Goal: Communication & Community: Ask a question

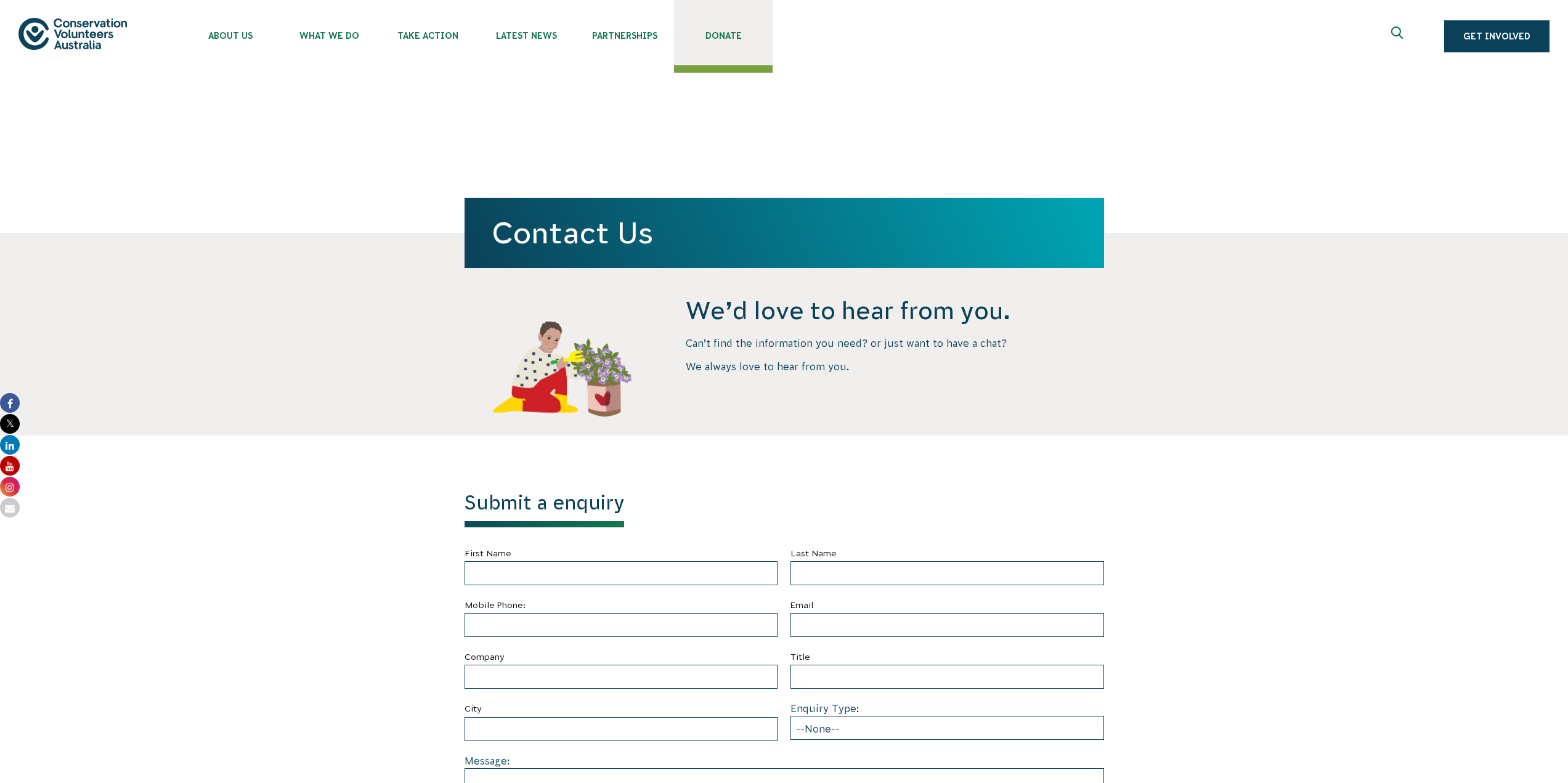
click at [732, 34] on span "Donate" at bounding box center [723, 35] width 98 height 10
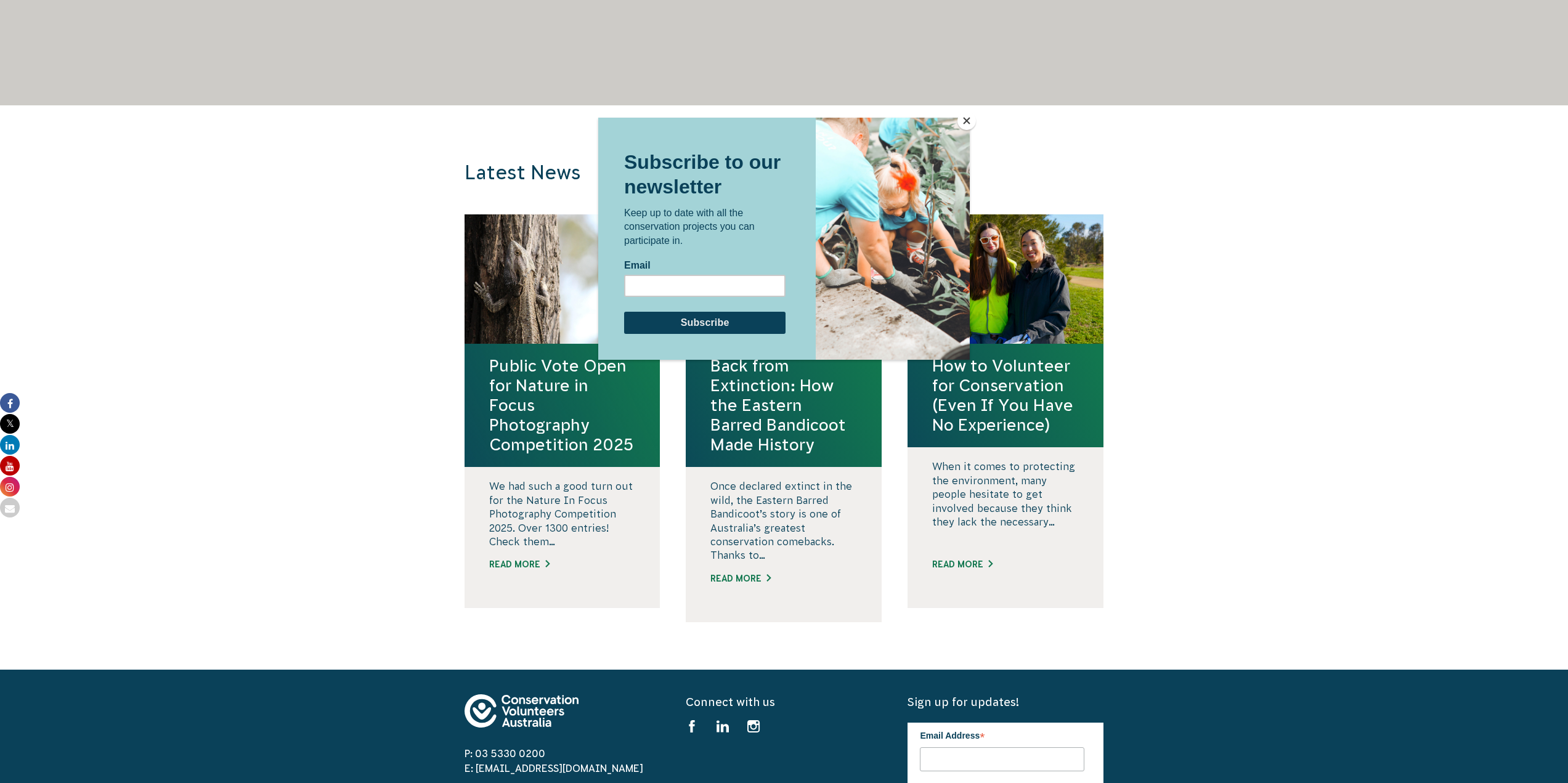
scroll to position [1233, 0]
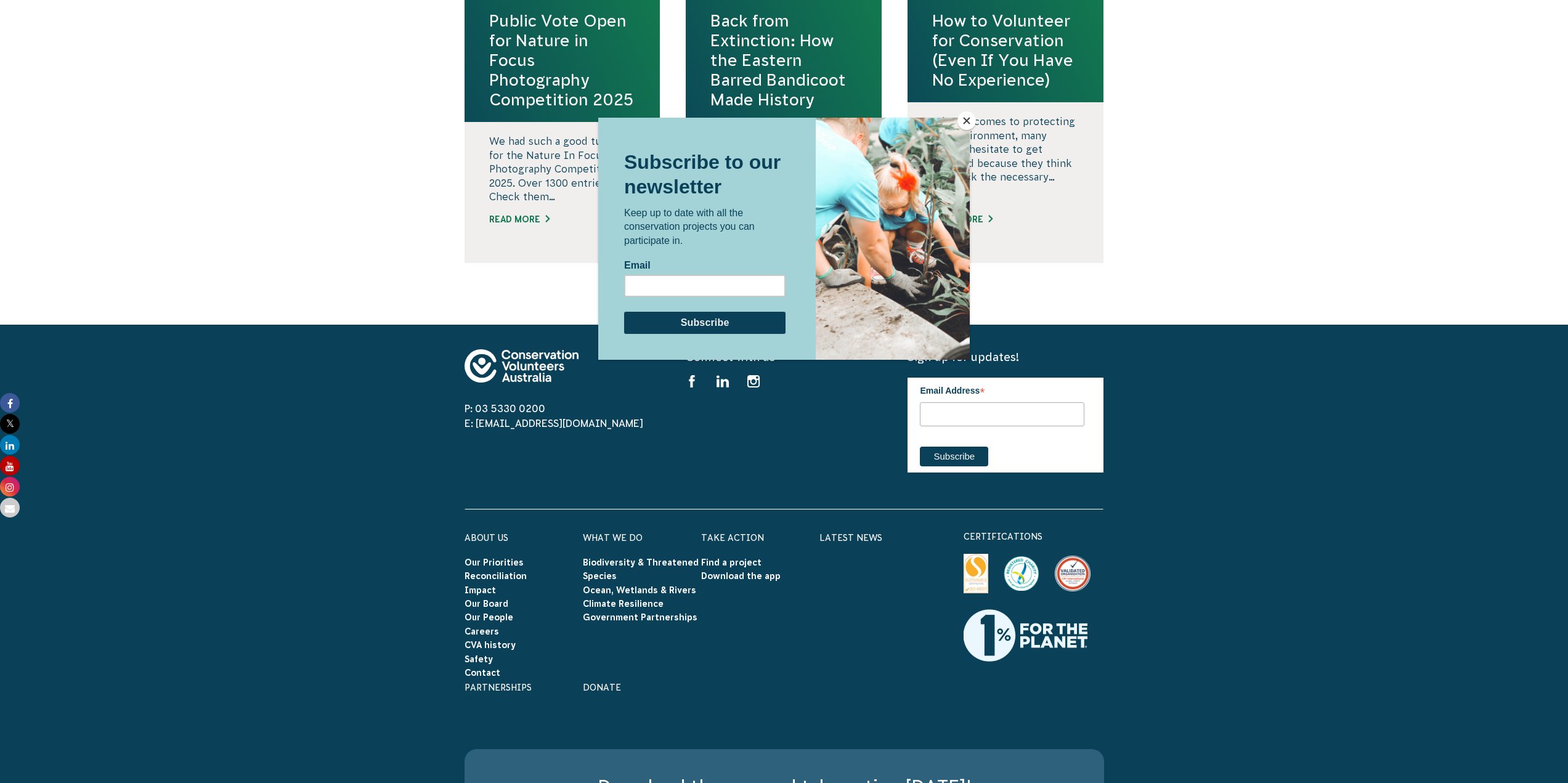
click at [969, 113] on button "Close" at bounding box center [966, 120] width 18 height 18
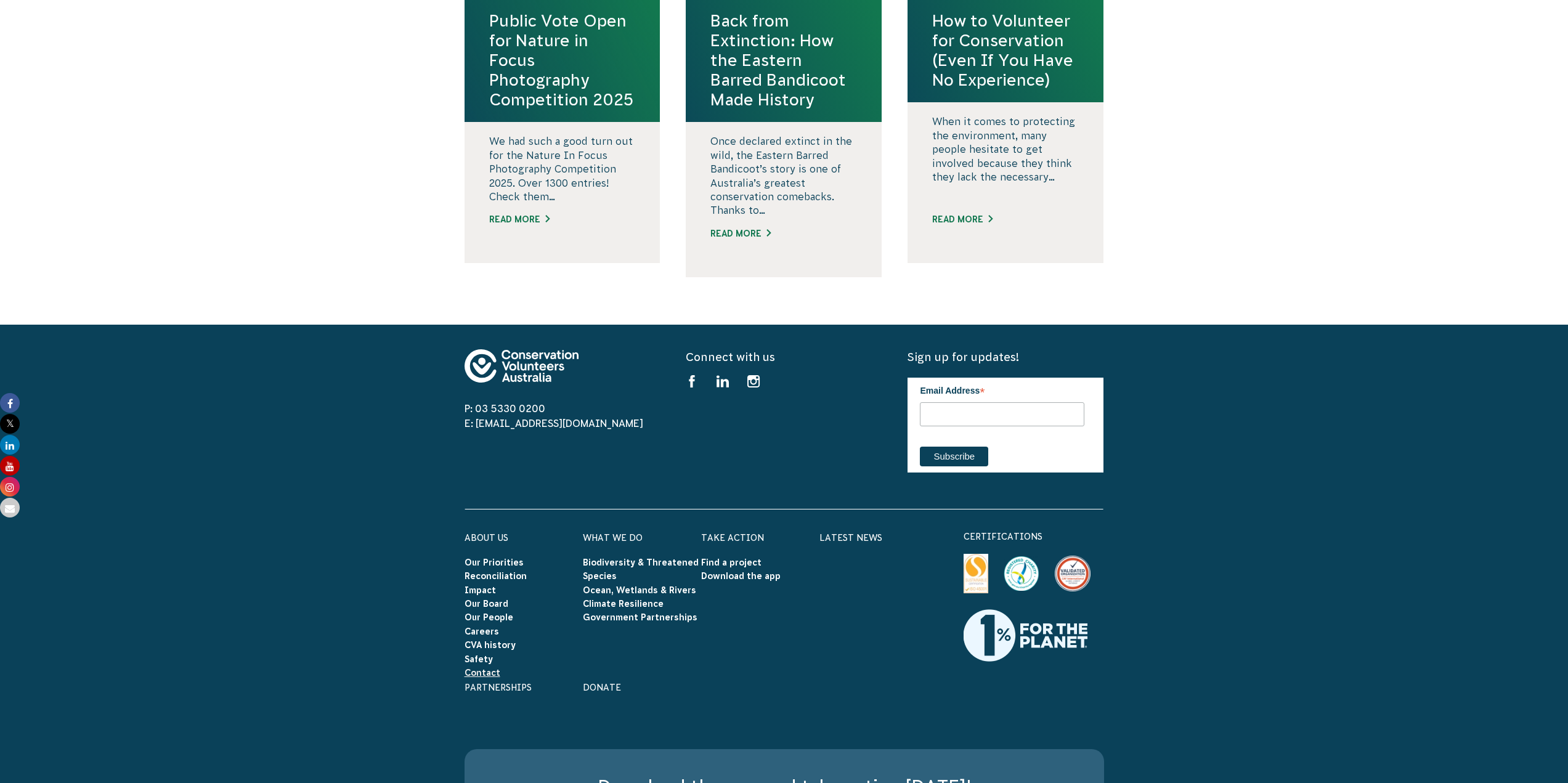
click at [480, 667] on link "Contact" at bounding box center [482, 672] width 35 height 10
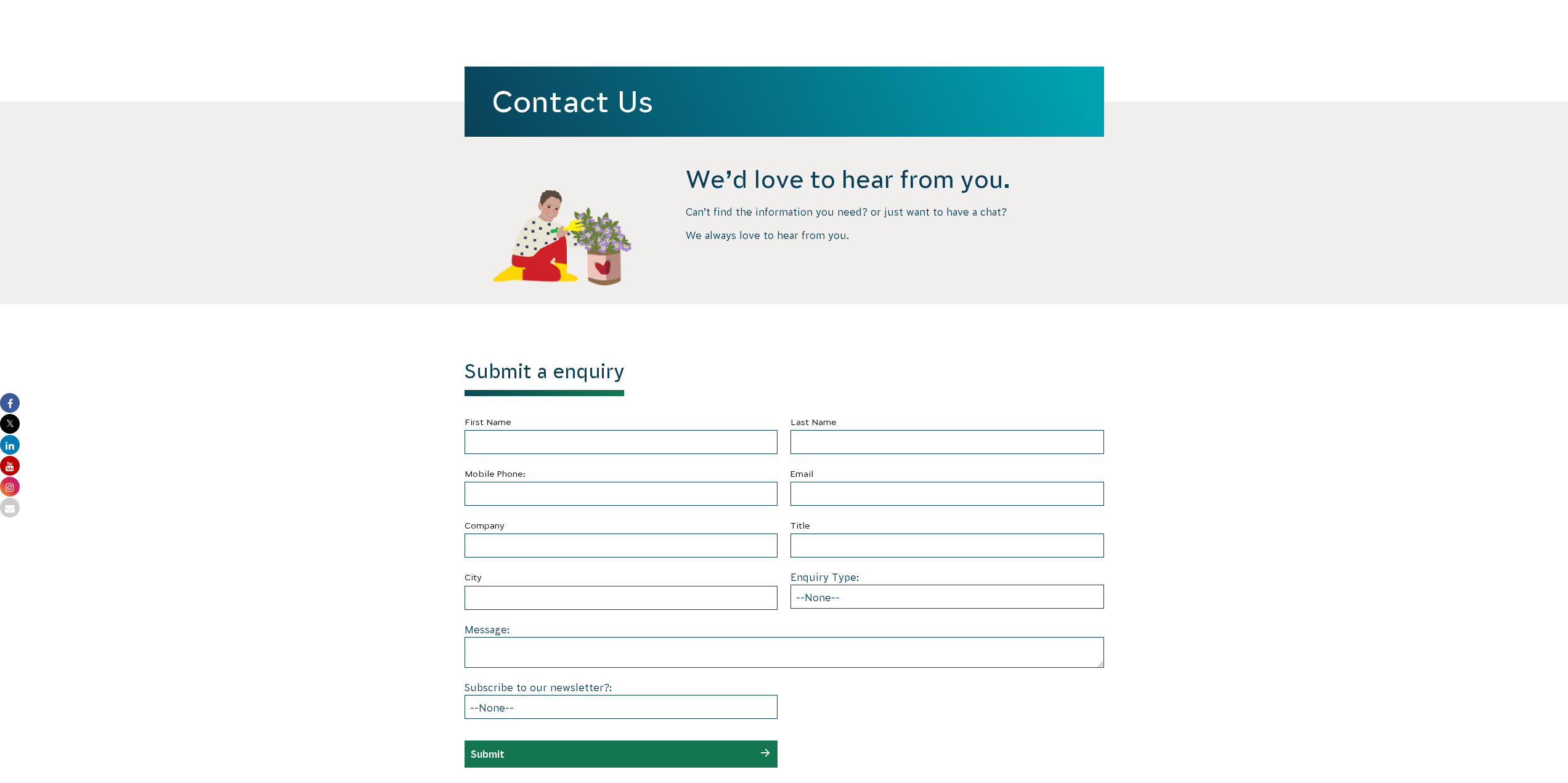
scroll to position [308, 0]
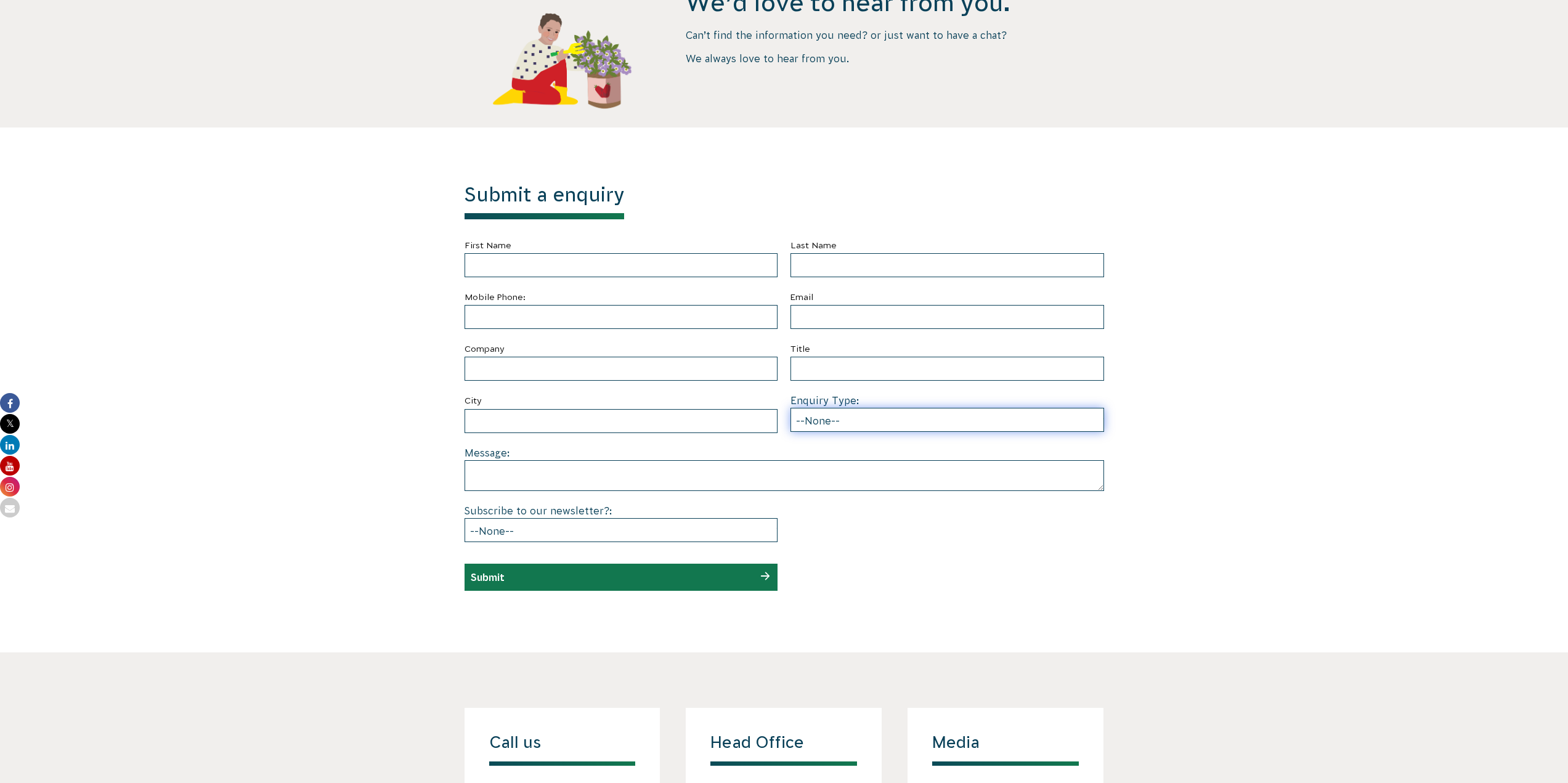
click at [949, 409] on select "--None-- Partnering on conservation and community projects Financial sponsorshi…" at bounding box center [947, 419] width 313 height 24
click at [791, 408] on select "--None-- Partnering on conservation and community projects Financial sponsorshi…" at bounding box center [947, 419] width 313 height 24
click at [896, 418] on select "--None-- Partnering on conservation and community projects Financial sponsorshi…" at bounding box center [947, 419] width 313 height 24
select select "Financial sponsorship"
click at [791, 408] on select "--None-- Partnering on conservation and community projects Financial sponsorshi…" at bounding box center [947, 419] width 313 height 24
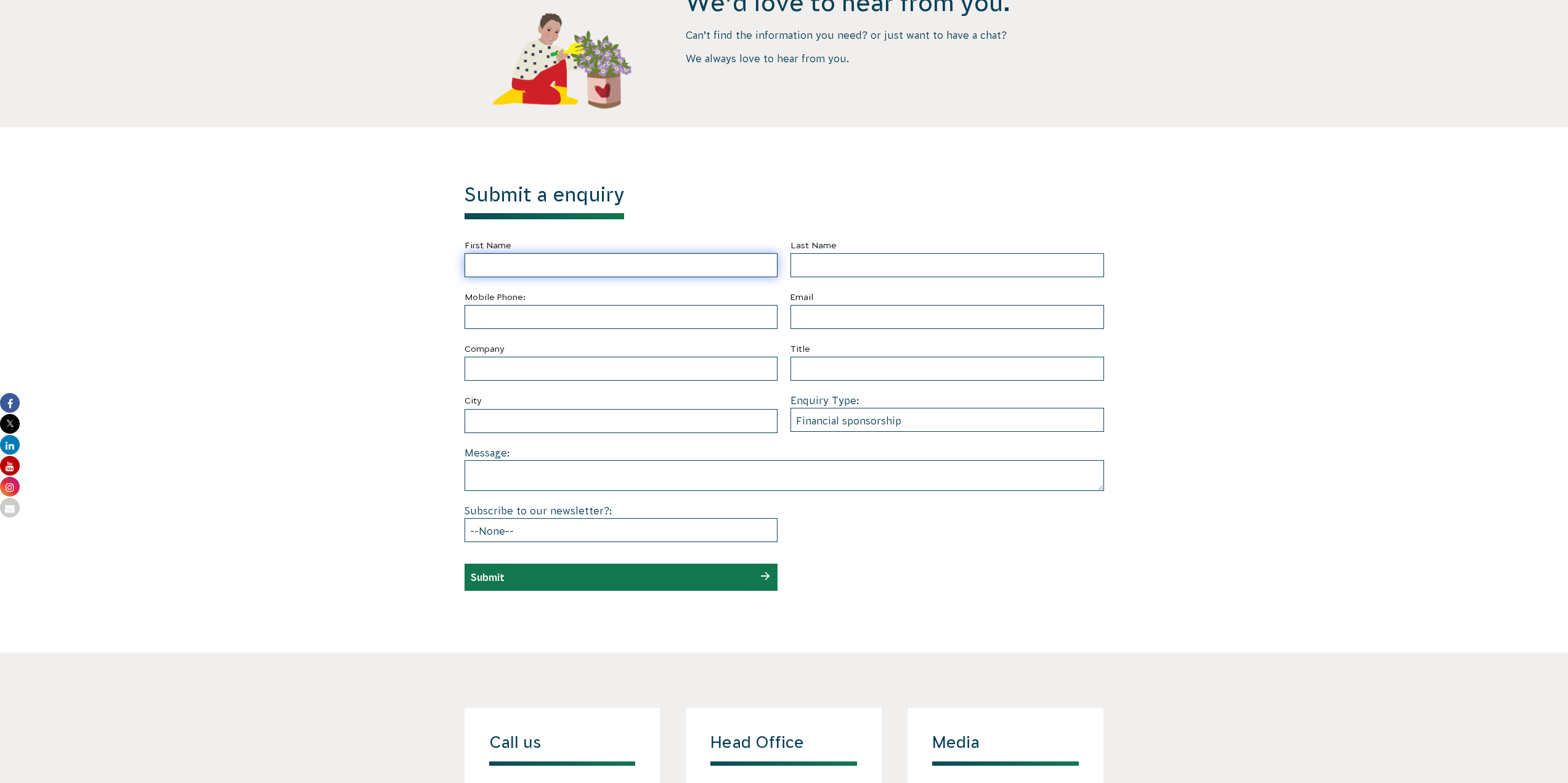
click at [509, 260] on input "First Name" at bounding box center [622, 265] width 313 height 24
type input "Malcolm"
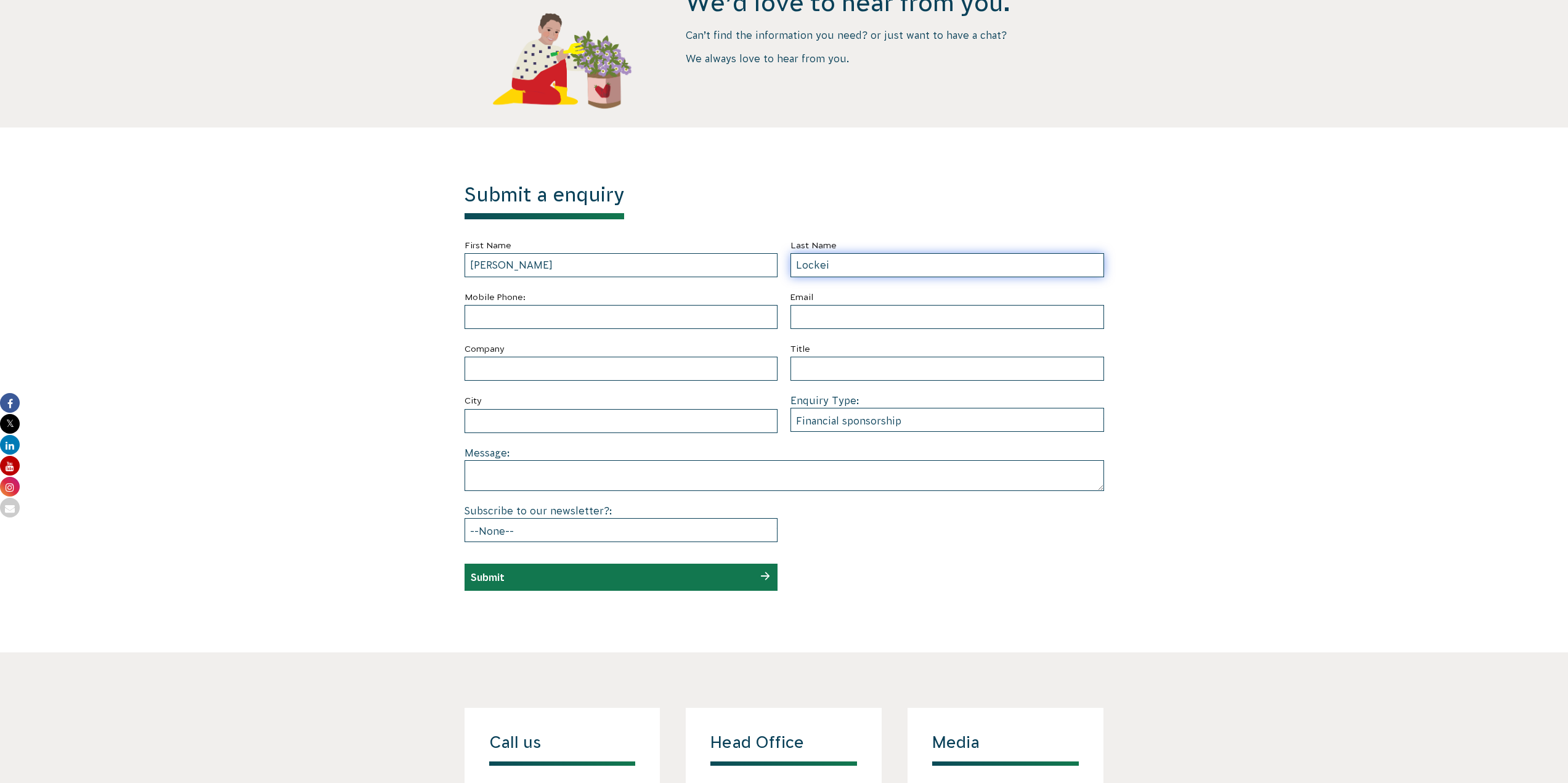
type input "Lockei"
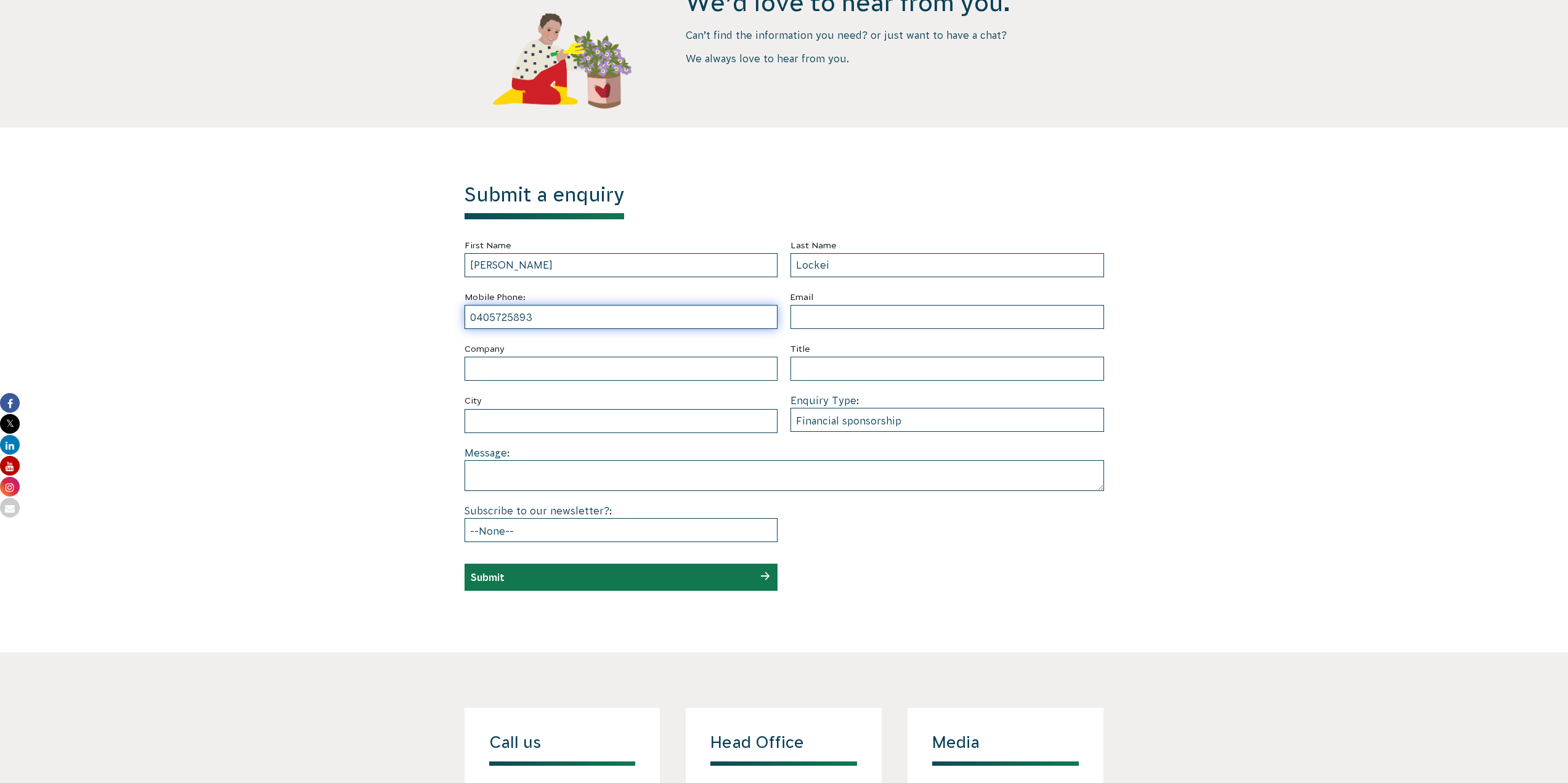
type input "0405725893"
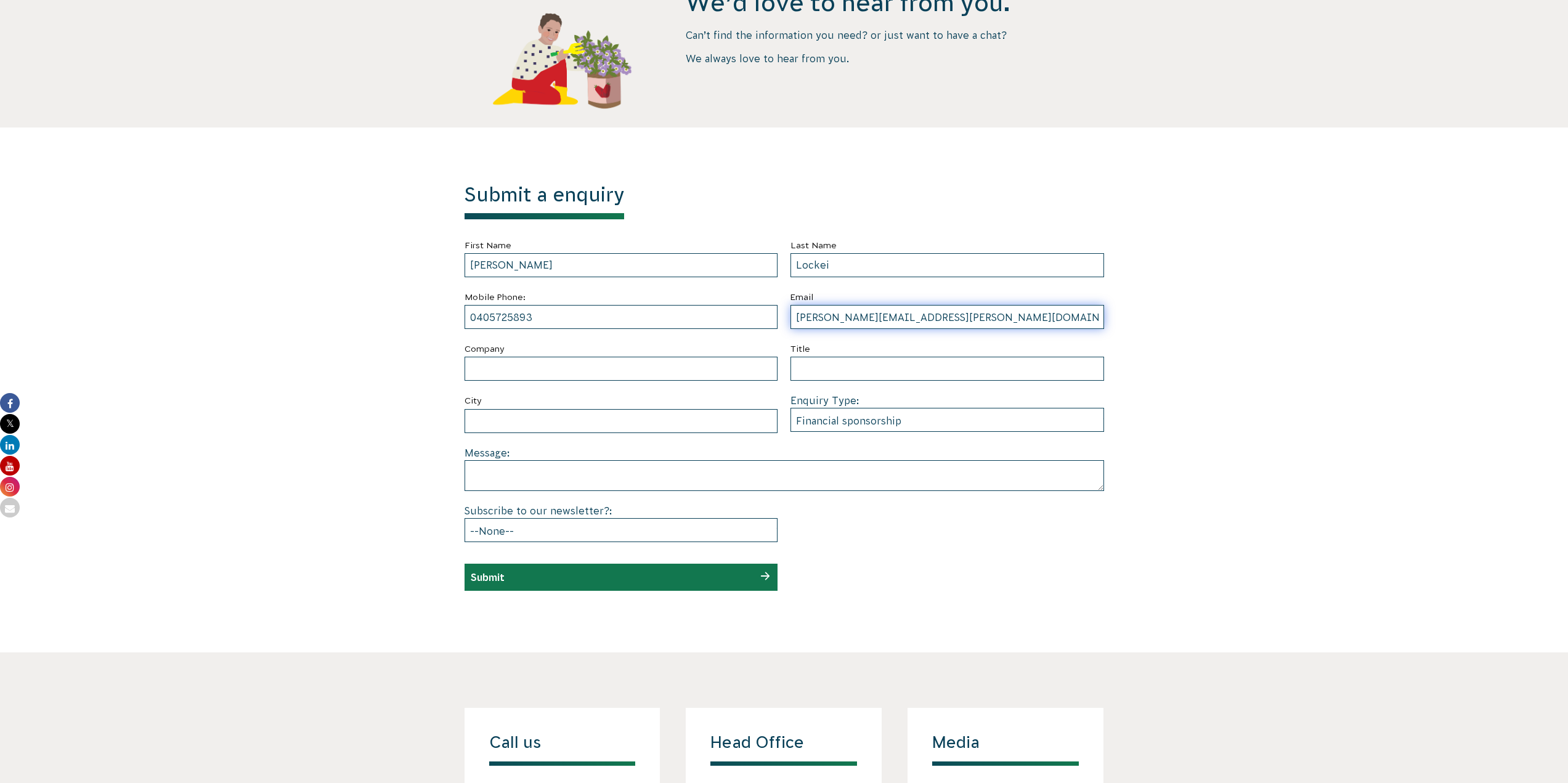
type input "Malcolm.Lockie@Pfizer.com"
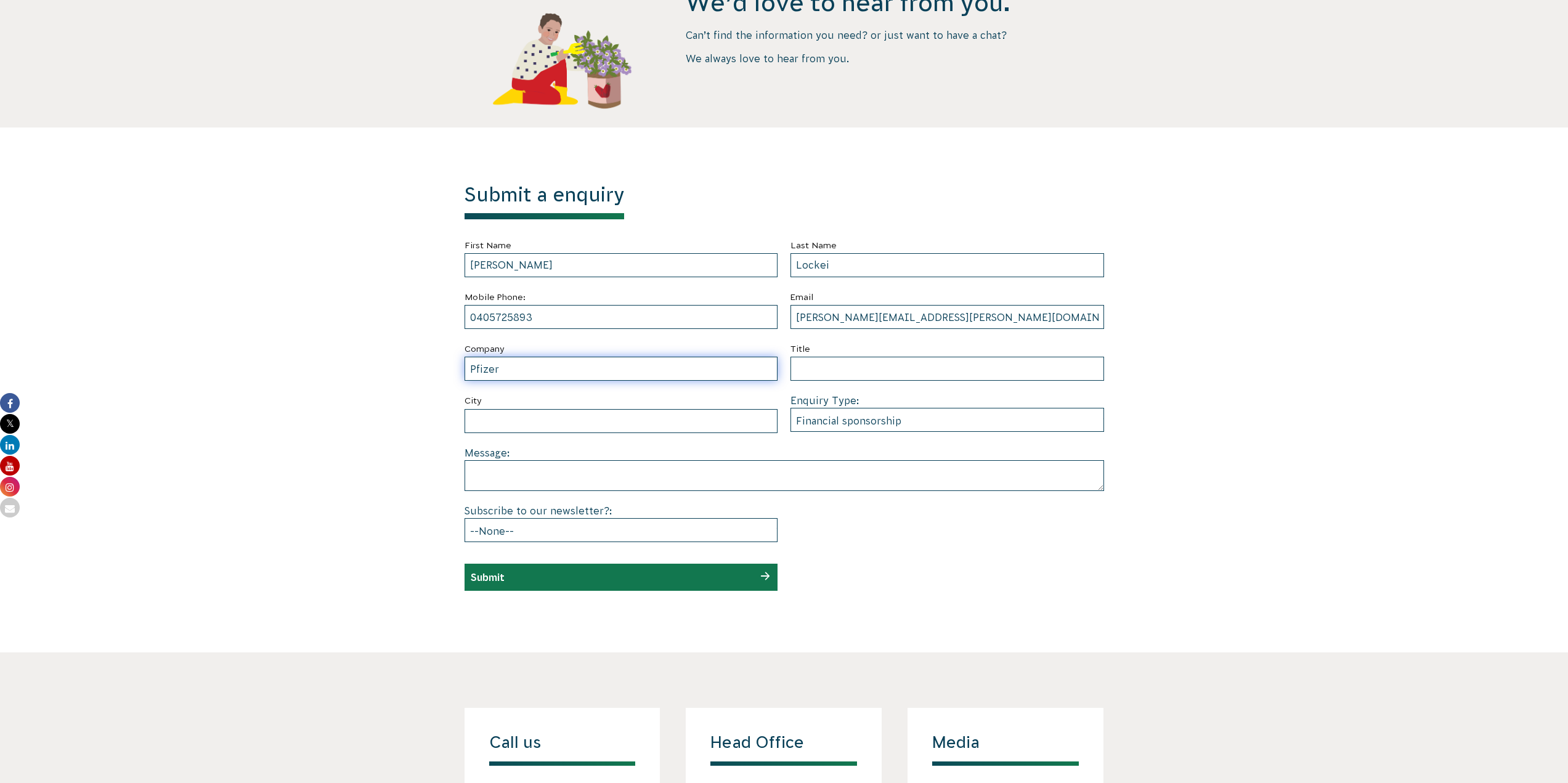
type input "Pfizer"
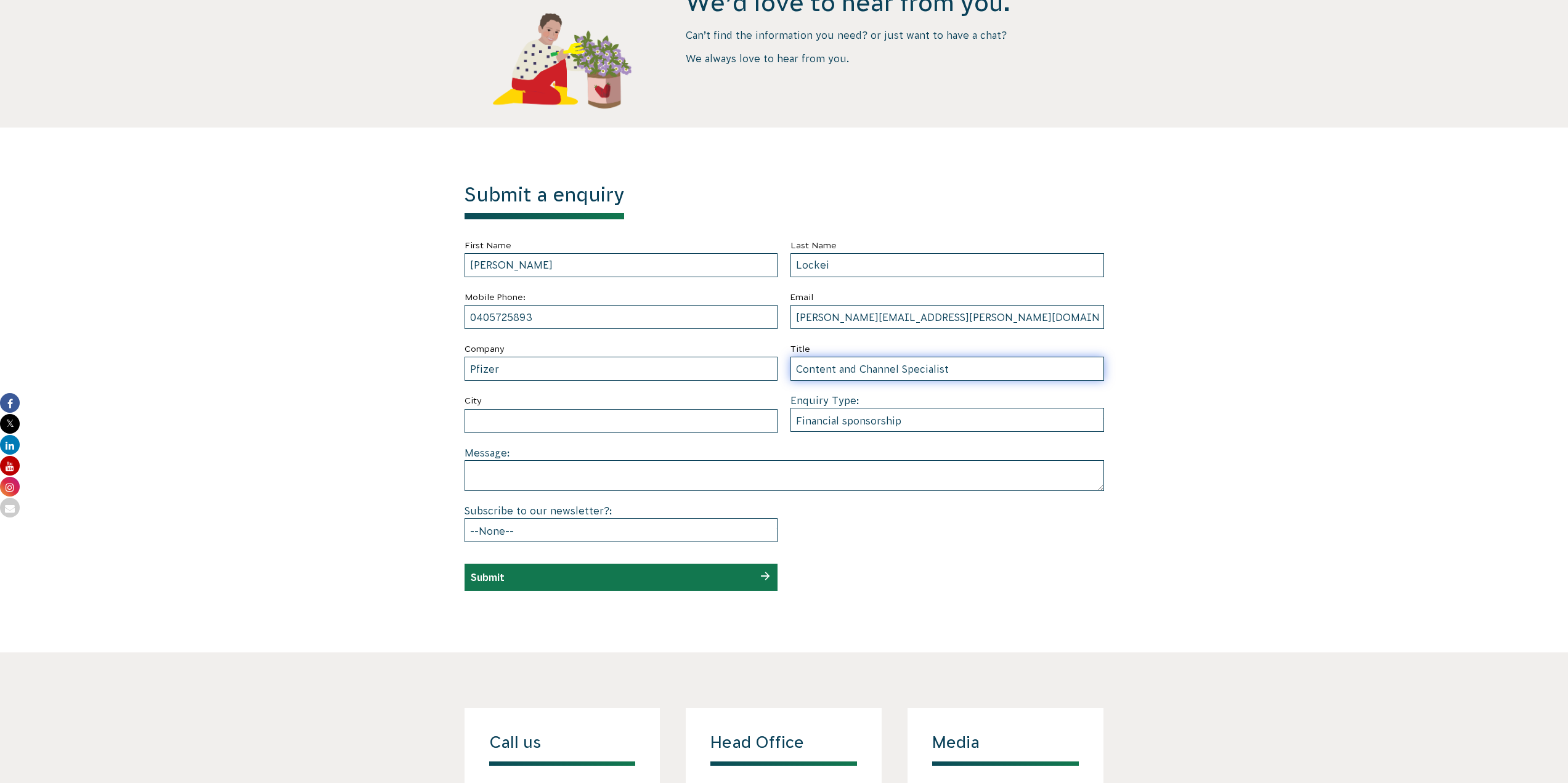
type input "Content and Channel Specialist"
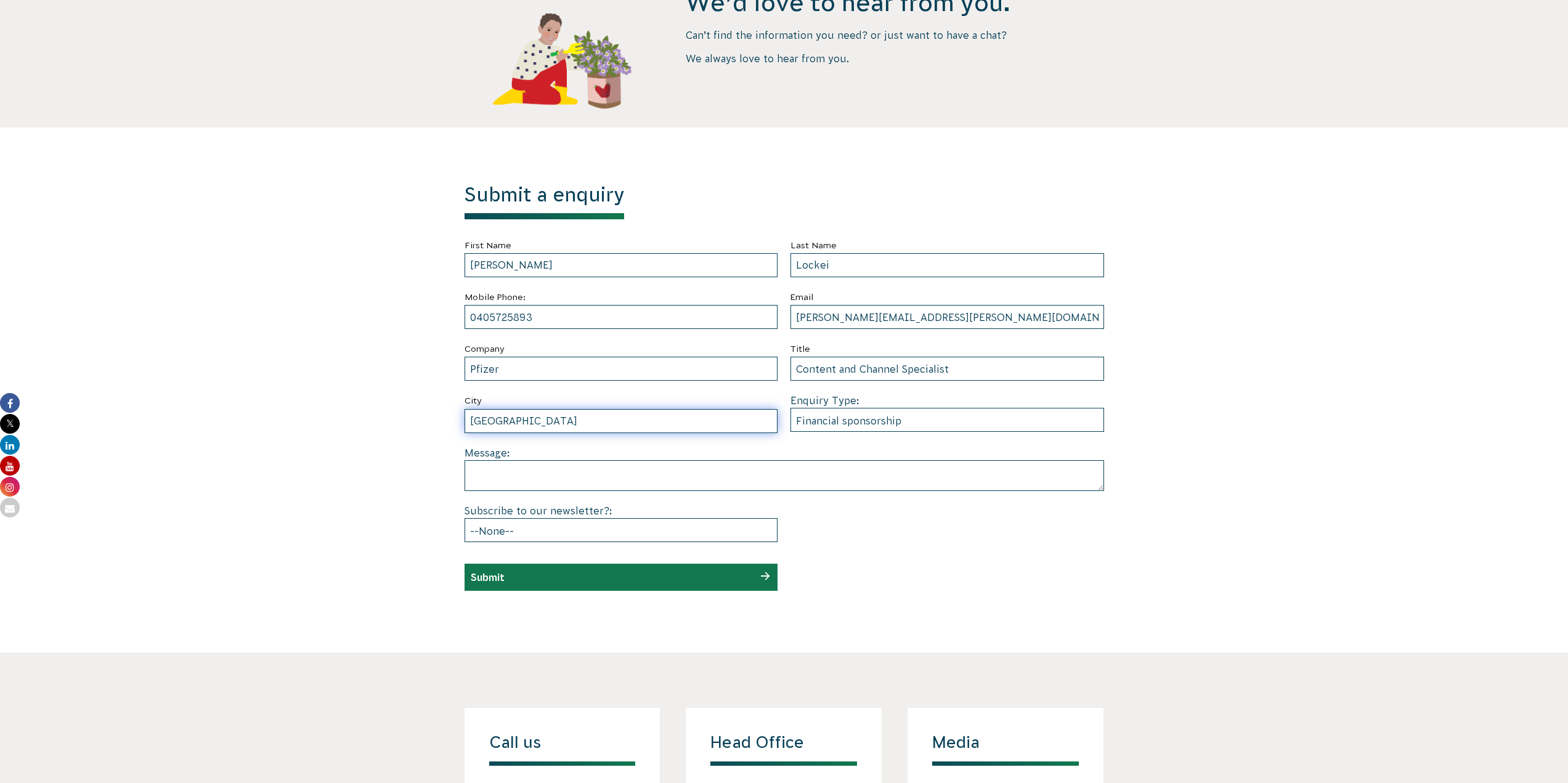
type input "Sydney"
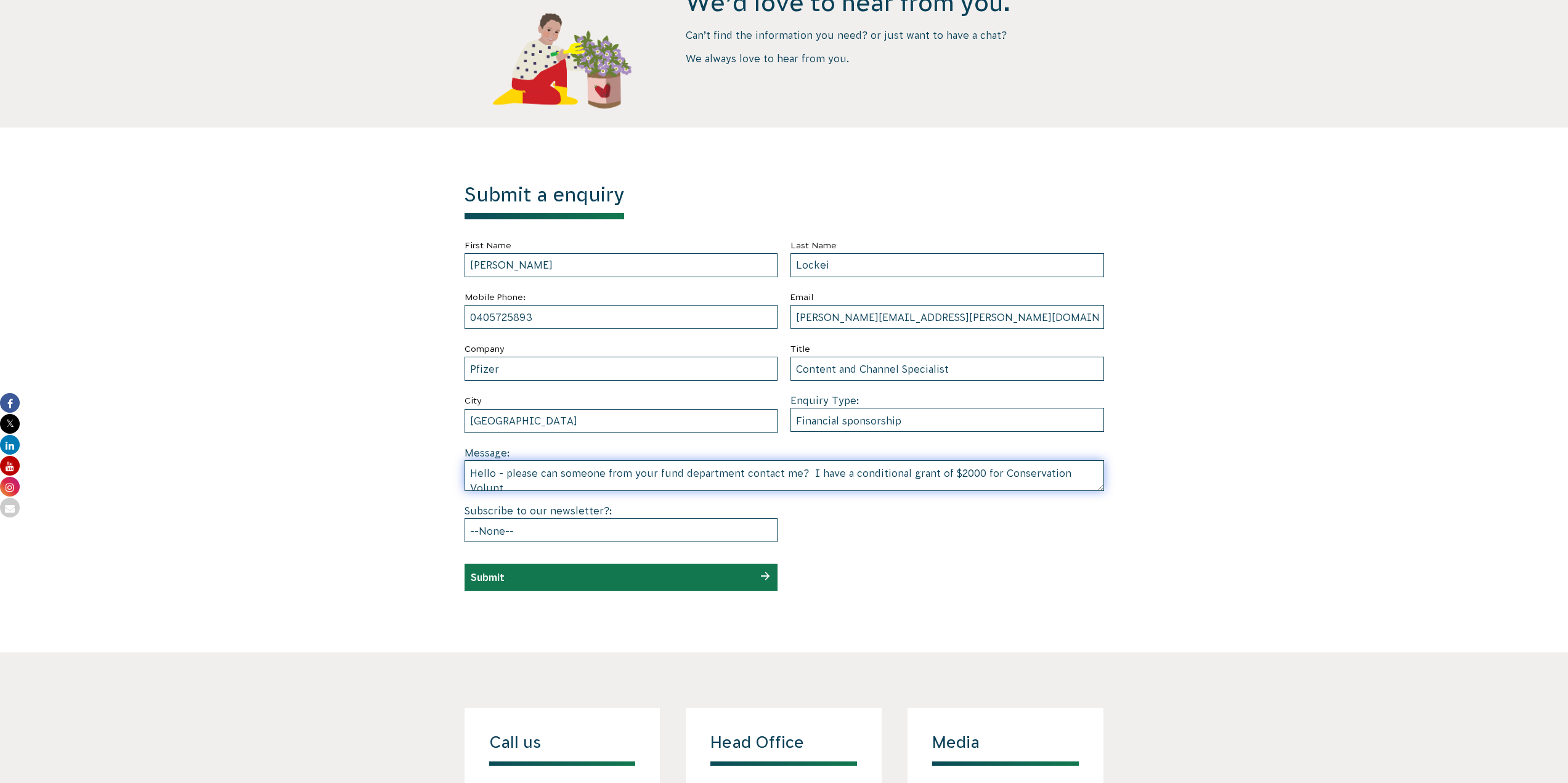
scroll to position [3, 0]
type textarea "Hello - please can someone from your fund department contact me? I have a condi…"
click at [533, 588] on div "Submit" at bounding box center [622, 577] width 313 height 27
click at [489, 572] on input "Submit" at bounding box center [487, 578] width 33 height 11
